Goal: Transaction & Acquisition: Purchase product/service

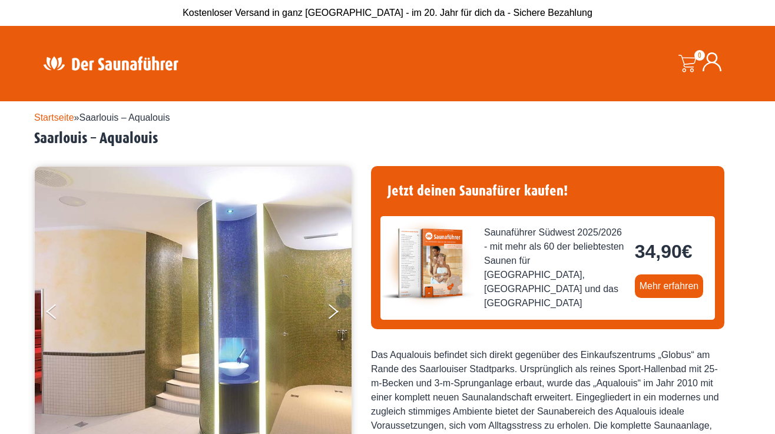
click at [67, 119] on link "Startseite" at bounding box center [54, 118] width 40 height 10
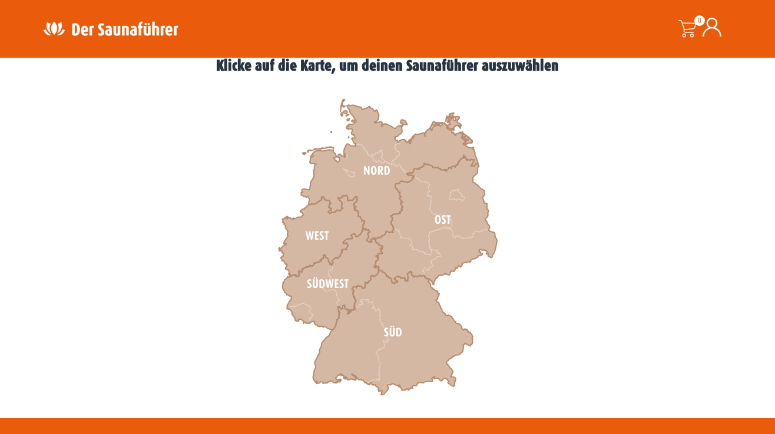
scroll to position [354, 0]
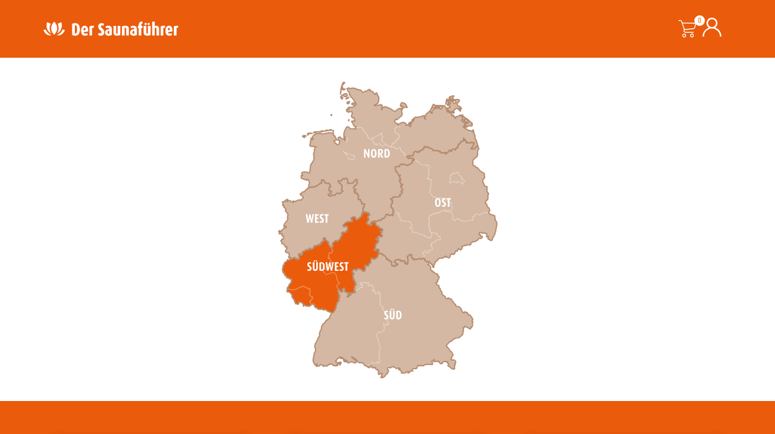
click at [298, 298] on icon at bounding box center [333, 262] width 100 height 101
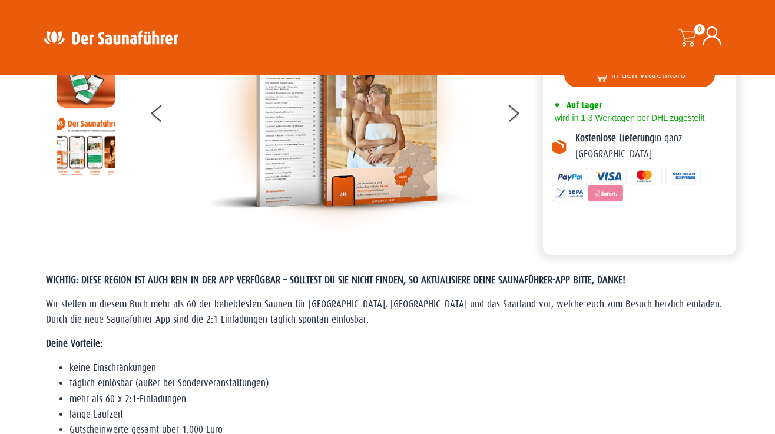
scroll to position [118, 0]
